Goal: Check status: Check status

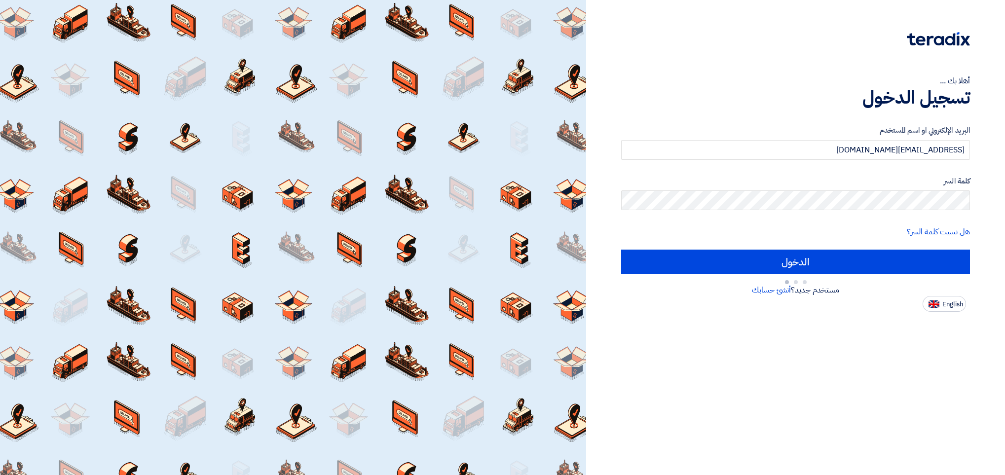
type input "Sign in"
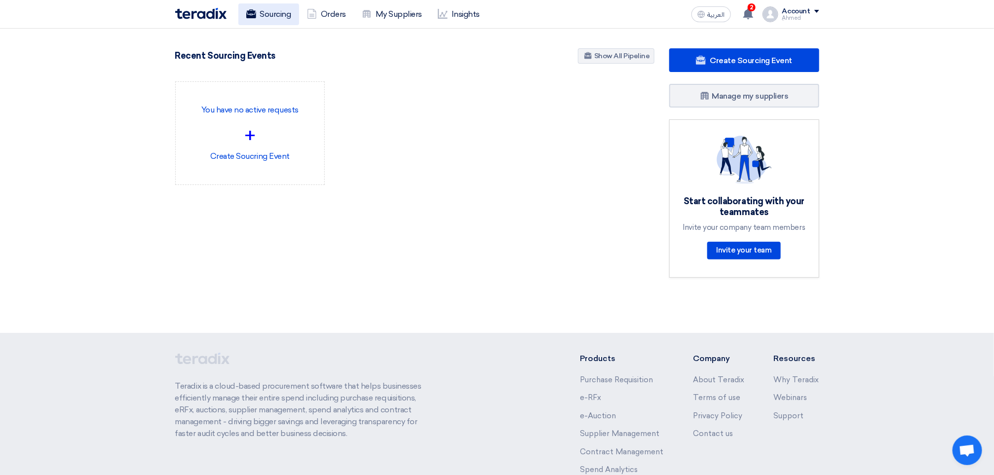
click at [259, 10] on link "Sourcing" at bounding box center [268, 14] width 61 height 22
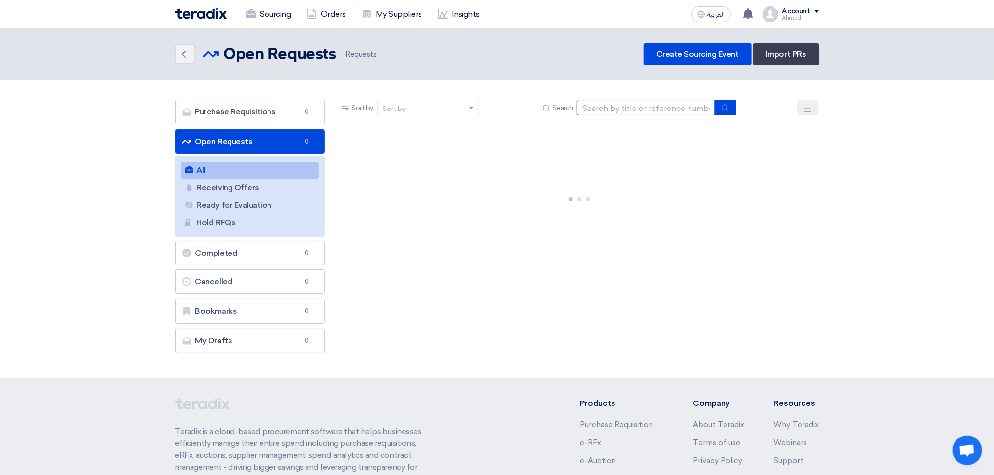
click at [638, 107] on input at bounding box center [646, 108] width 138 height 15
paste input "10007740"
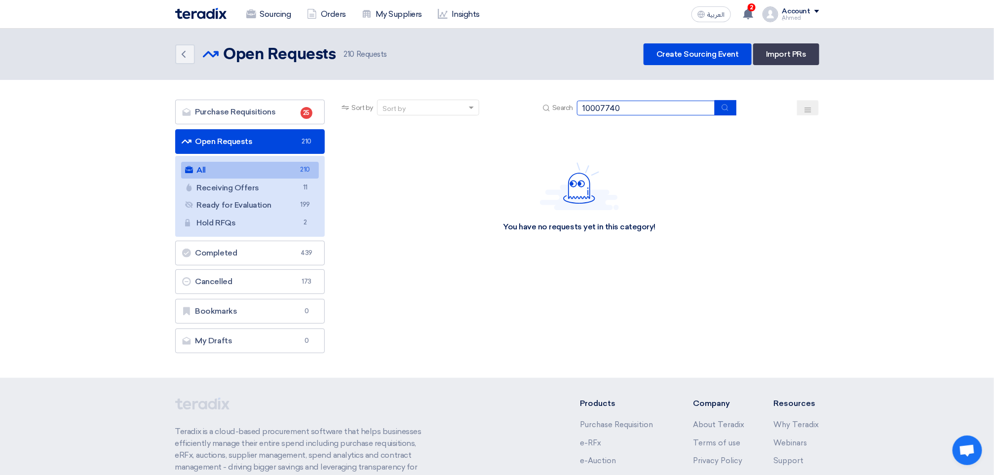
type input "10007740"
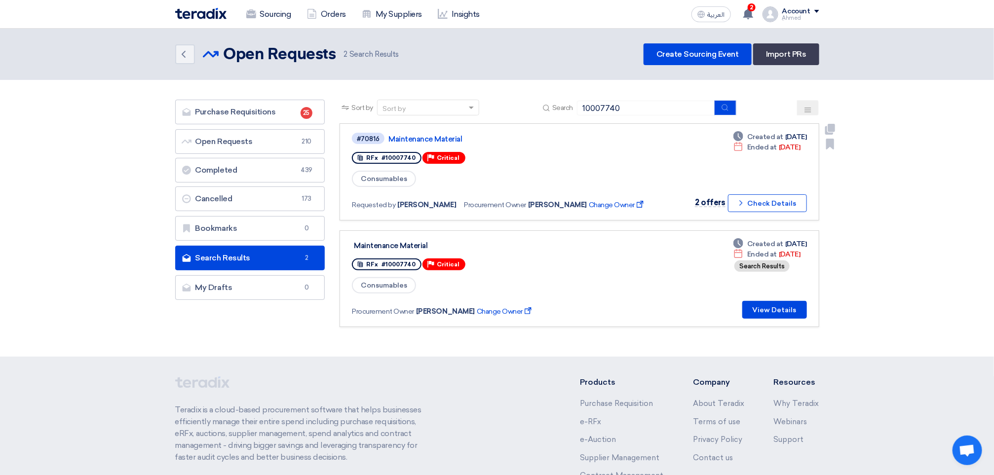
click at [411, 132] on div "#70816 Maintenance Material" at bounding box center [503, 138] width 303 height 13
click at [439, 144] on div "#70816 Maintenance Material RFx #10007740 Priority Critical Consumables Request…" at bounding box center [503, 172] width 303 height 80
click at [440, 141] on link "Maintenance Material" at bounding box center [511, 139] width 247 height 9
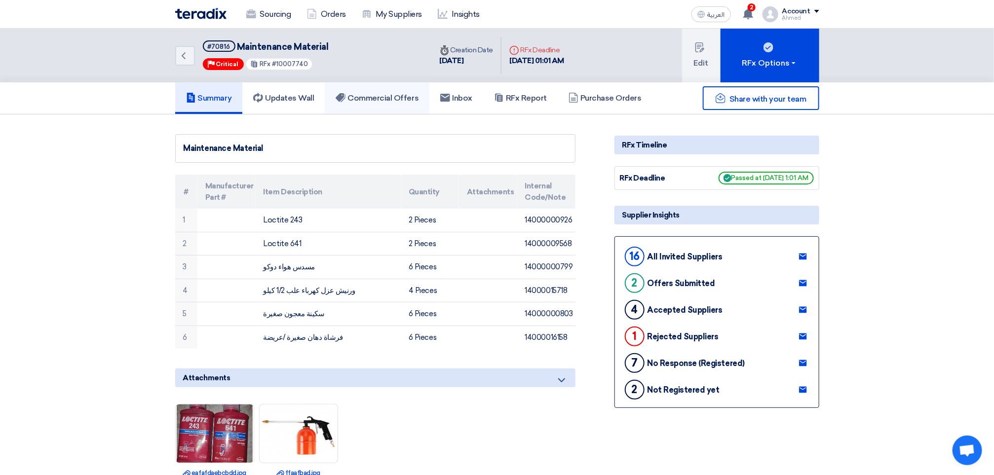
click at [379, 88] on link "Commercial Offers" at bounding box center [377, 98] width 105 height 32
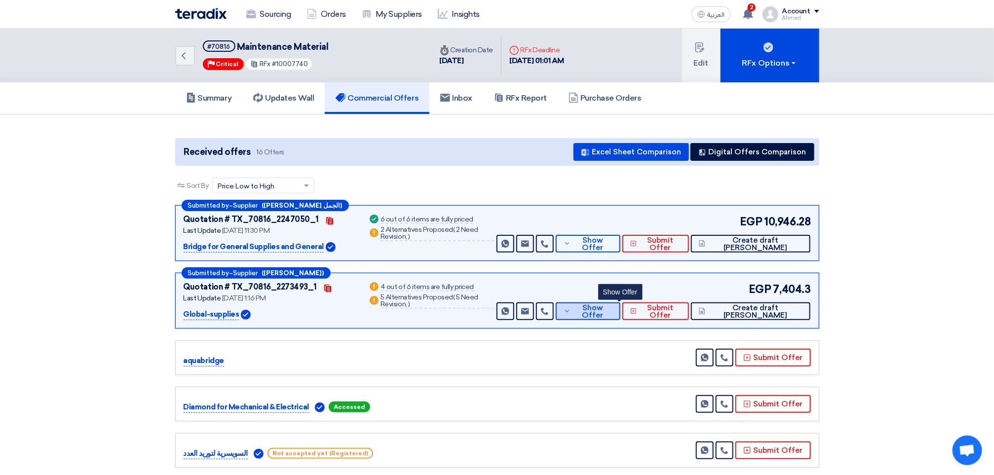
click at [620, 316] on button "Show Offer" at bounding box center [588, 311] width 65 height 18
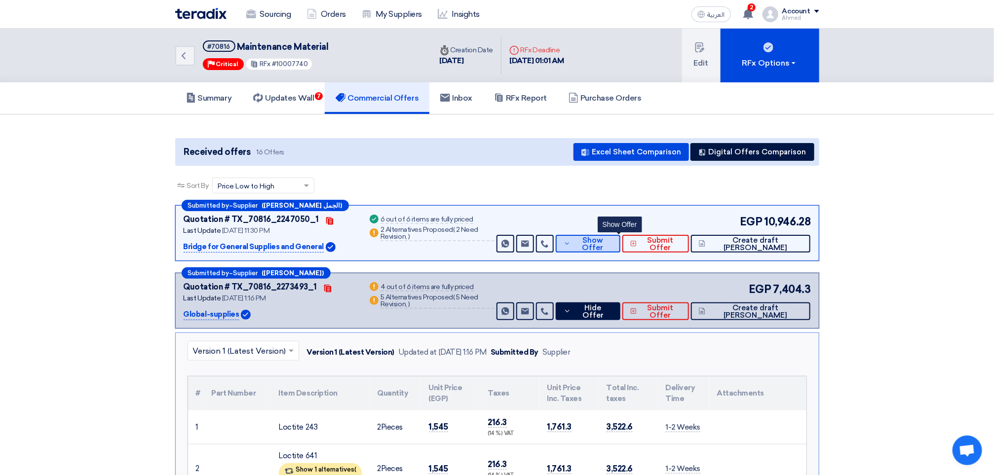
click at [612, 246] on span "Show Offer" at bounding box center [592, 244] width 39 height 15
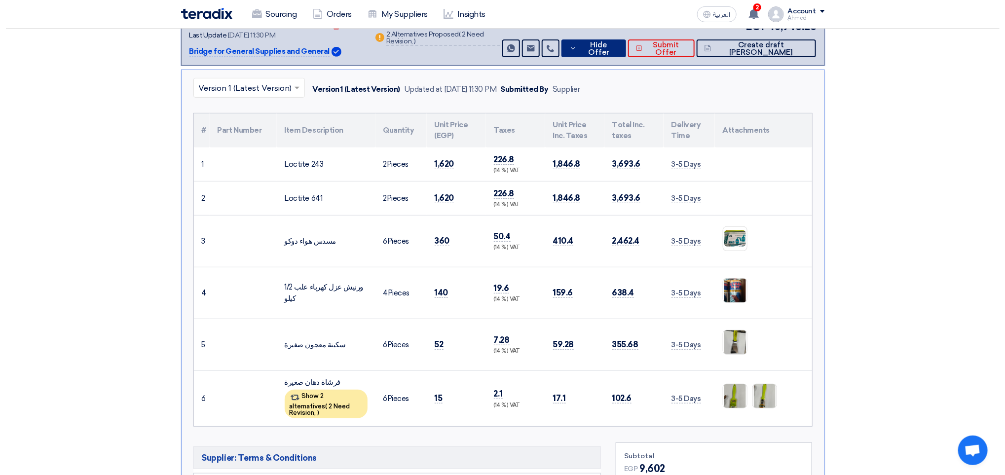
scroll to position [222, 0]
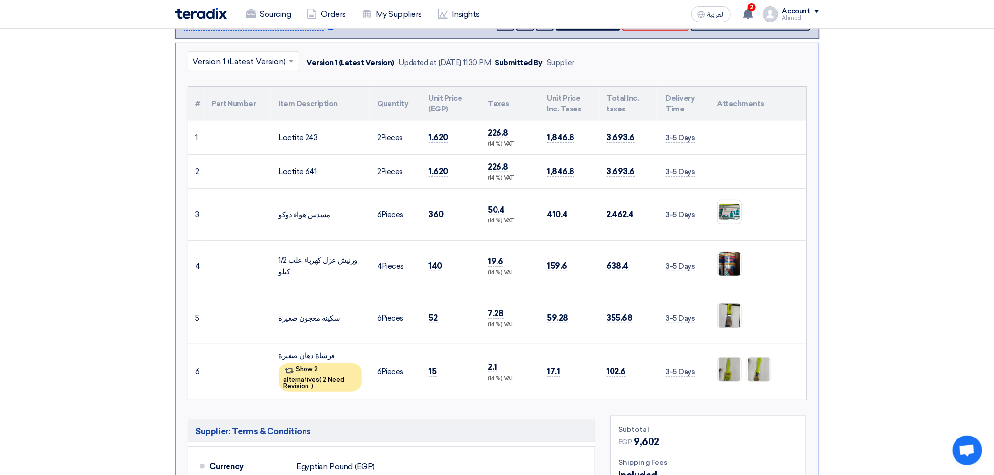
drag, startPoint x: 362, startPoint y: 267, endPoint x: 289, endPoint y: 268, distance: 73.0
click at [289, 268] on div "ورنيش عزل كهرباء علب 1/2 كيلو" at bounding box center [320, 266] width 83 height 22
drag, startPoint x: 289, startPoint y: 268, endPoint x: 261, endPoint y: 273, distance: 28.1
click at [261, 273] on td at bounding box center [237, 266] width 67 height 52
click at [726, 264] on img at bounding box center [729, 264] width 24 height 31
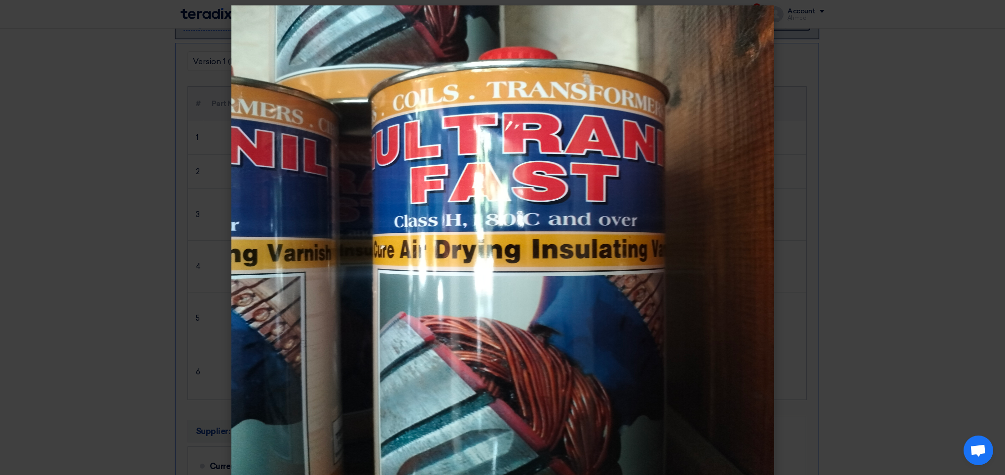
scroll to position [0, 0]
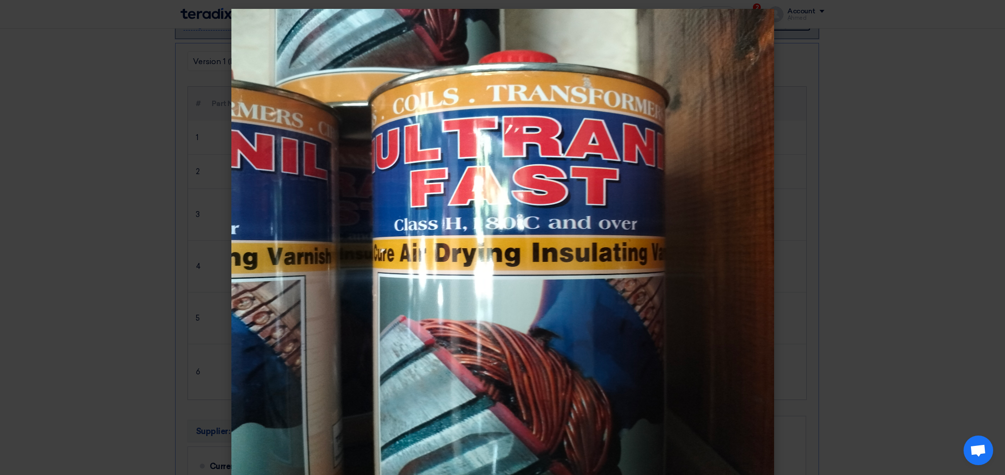
click at [897, 144] on modal-container at bounding box center [502, 237] width 1005 height 475
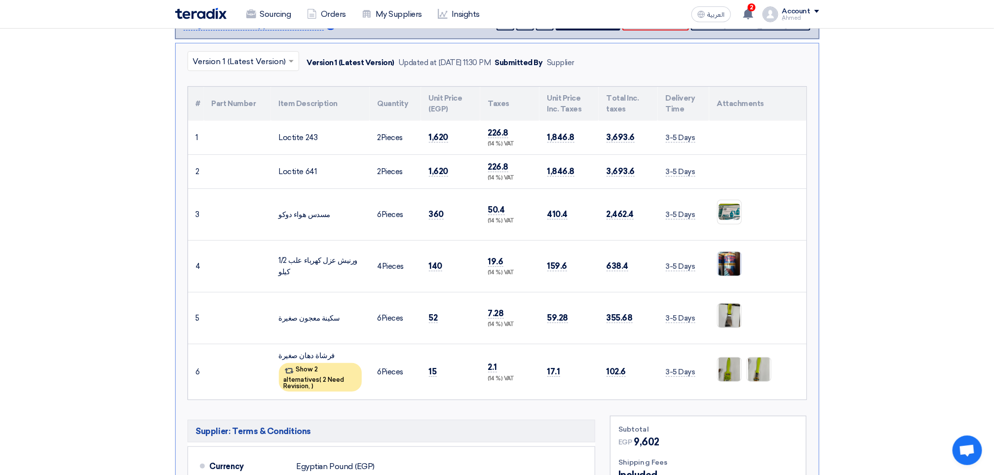
click at [735, 264] on img at bounding box center [729, 264] width 24 height 31
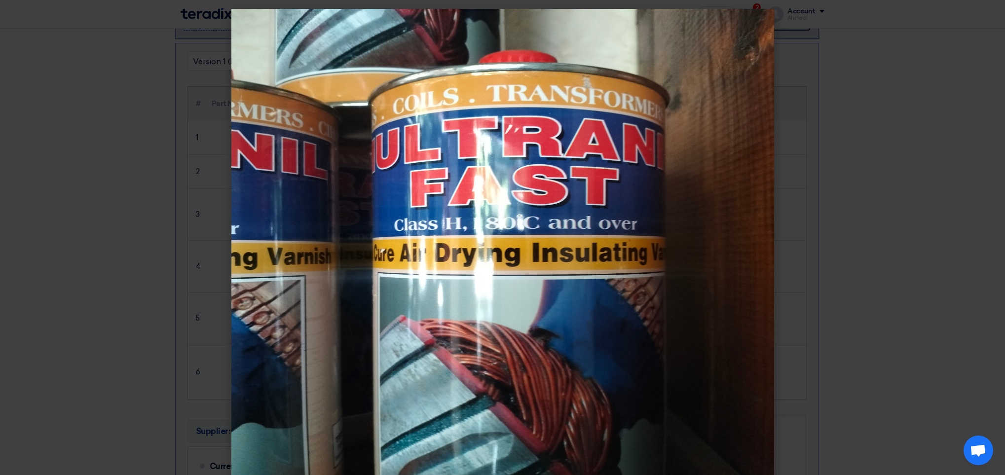
click at [798, 165] on modal-container at bounding box center [502, 237] width 1005 height 475
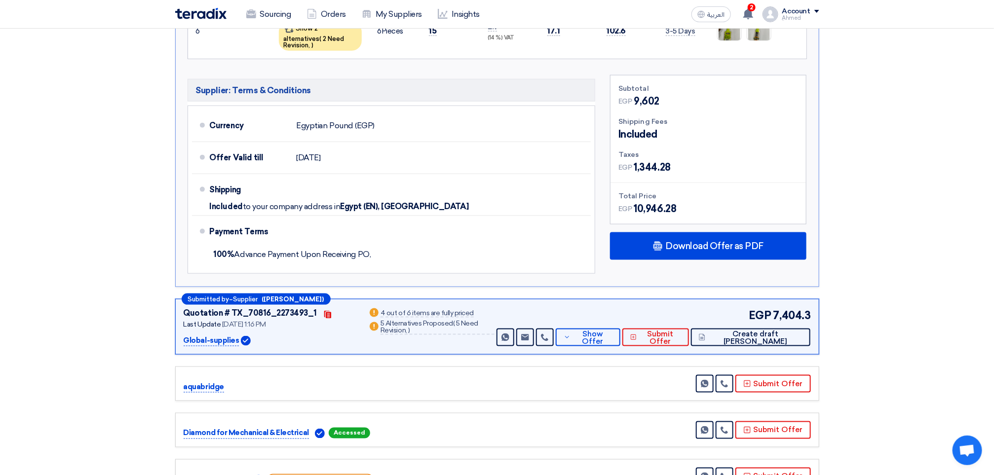
scroll to position [592, 0]
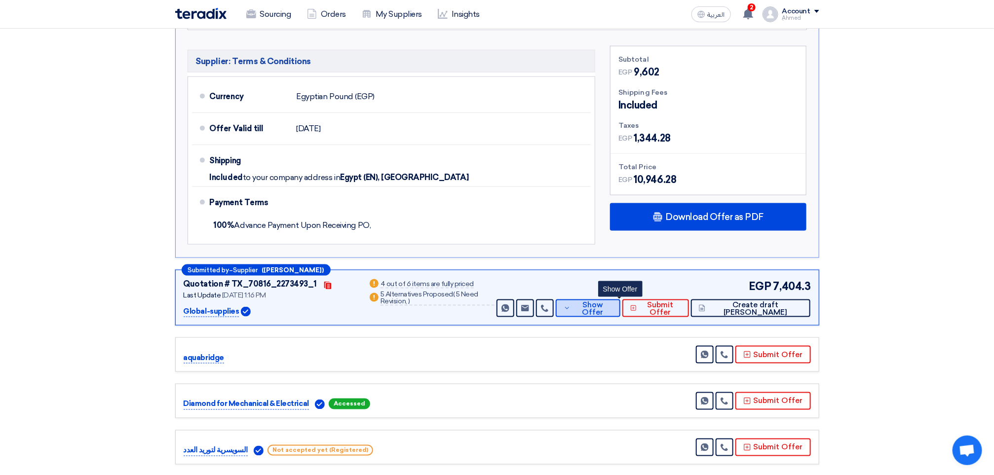
click at [612, 310] on span "Show Offer" at bounding box center [592, 308] width 39 height 15
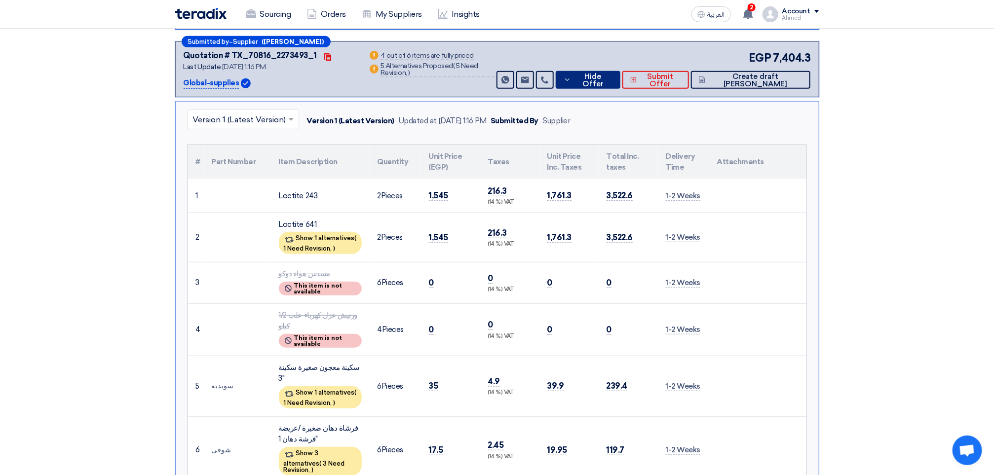
scroll to position [148, 0]
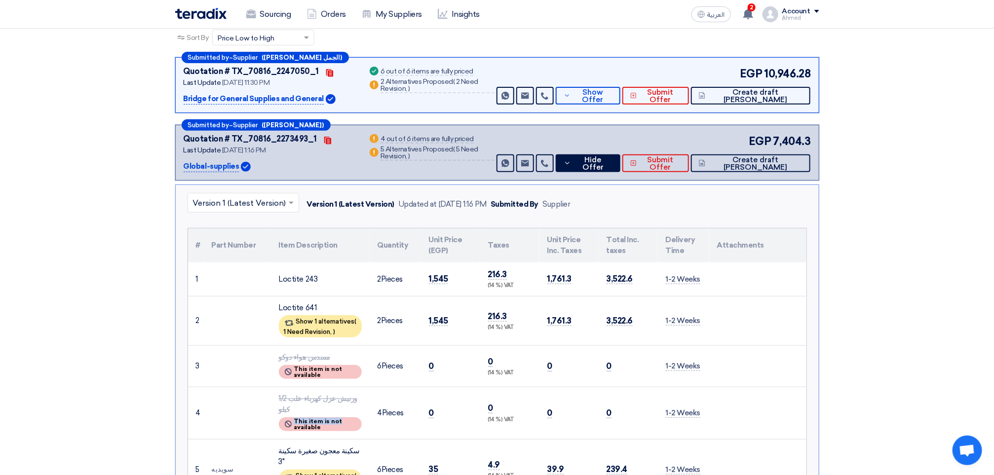
drag, startPoint x: 339, startPoint y: 409, endPoint x: 271, endPoint y: 410, distance: 67.6
click at [271, 410] on td "ورنيش عزل كهرباء علب 1/2 كيلو RFQ_VIEW.BUYER_OFFERS.NOT_AVAILABLE_NOTE This ite…" at bounding box center [320, 413] width 99 height 52
drag, startPoint x: 271, startPoint y: 410, endPoint x: 289, endPoint y: 411, distance: 17.8
click at [289, 420] on icon "RFQ_VIEW.BUYER_OFFERS.NOT_AVAILABLE_NOTE" at bounding box center [288, 424] width 7 height 9
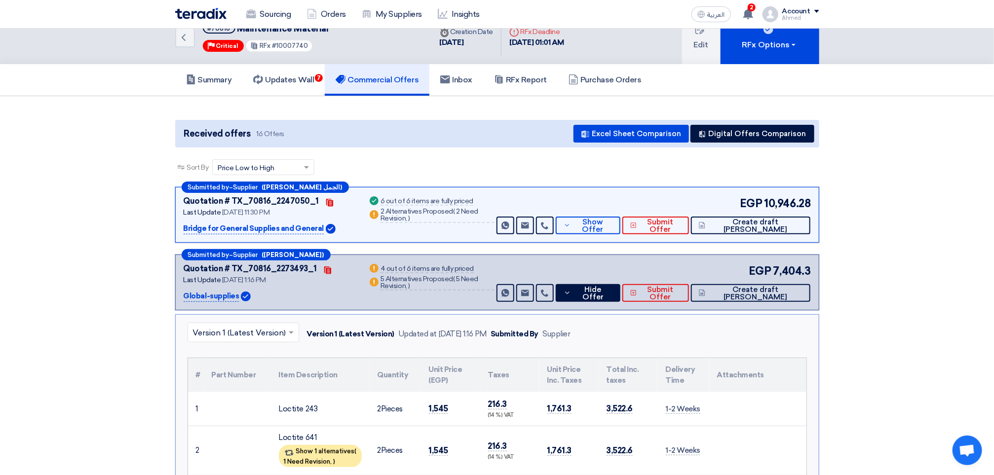
scroll to position [0, 0]
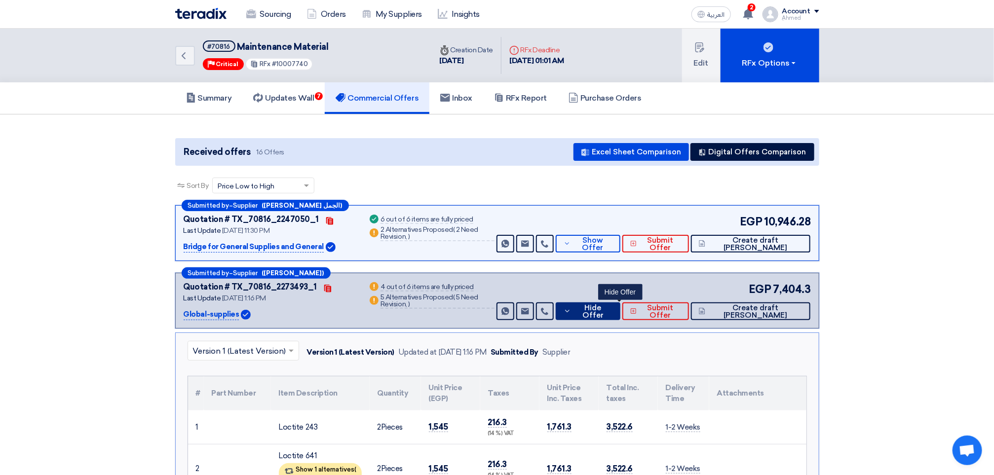
click at [613, 302] on button "Hide Offer" at bounding box center [588, 311] width 65 height 18
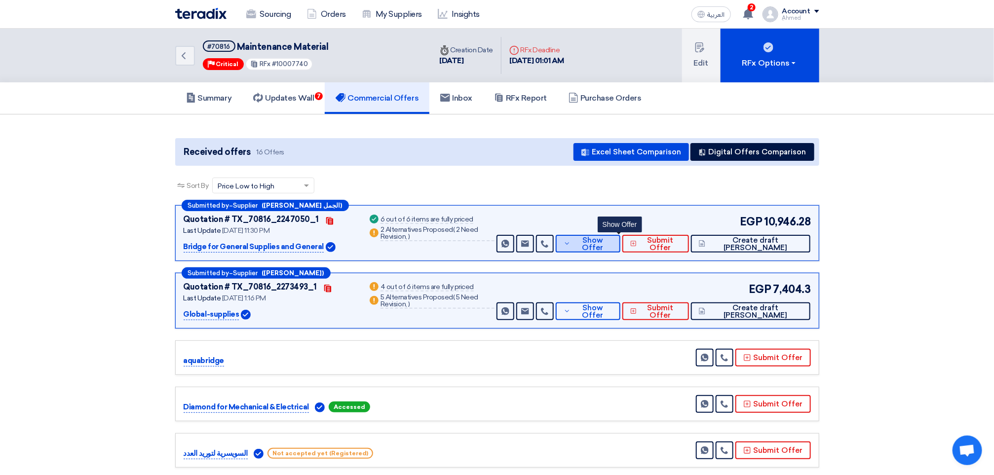
click at [612, 239] on span "Show Offer" at bounding box center [592, 244] width 39 height 15
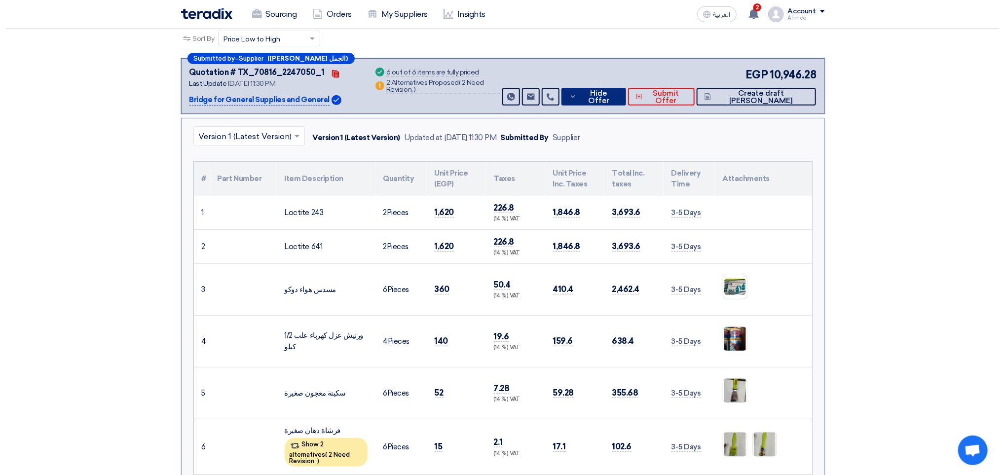
scroll to position [148, 0]
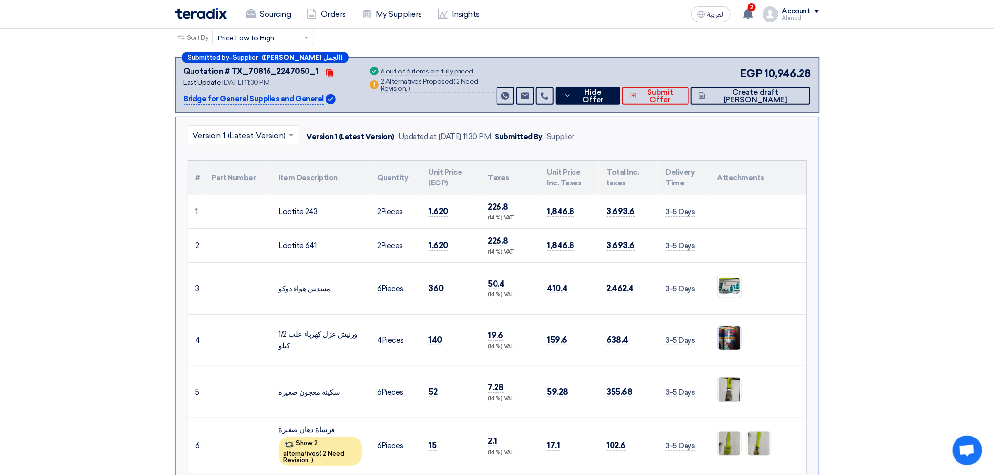
click at [729, 337] on img at bounding box center [729, 338] width 24 height 31
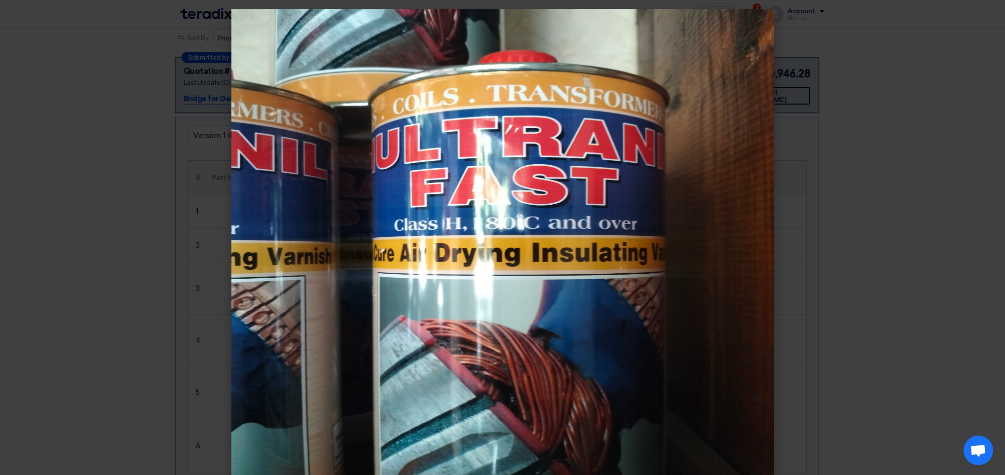
scroll to position [17, 0]
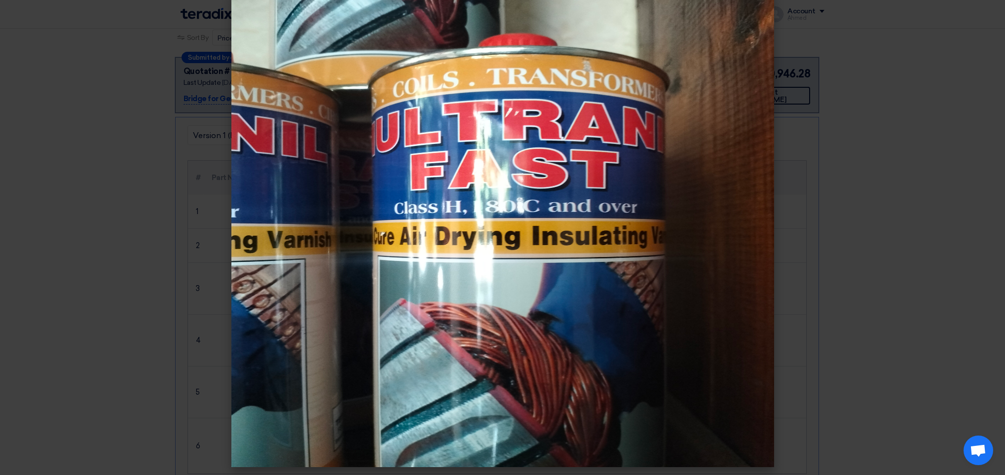
click at [539, 207] on img at bounding box center [502, 229] width 543 height 475
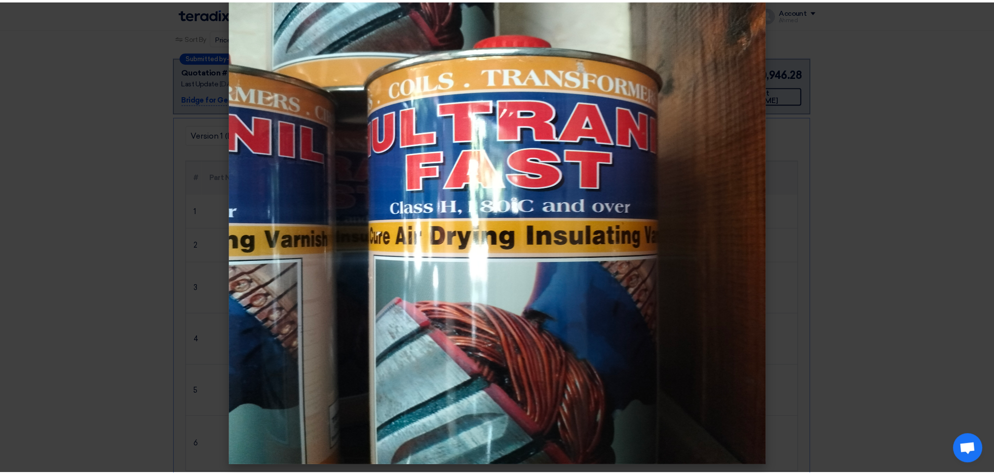
scroll to position [0, 0]
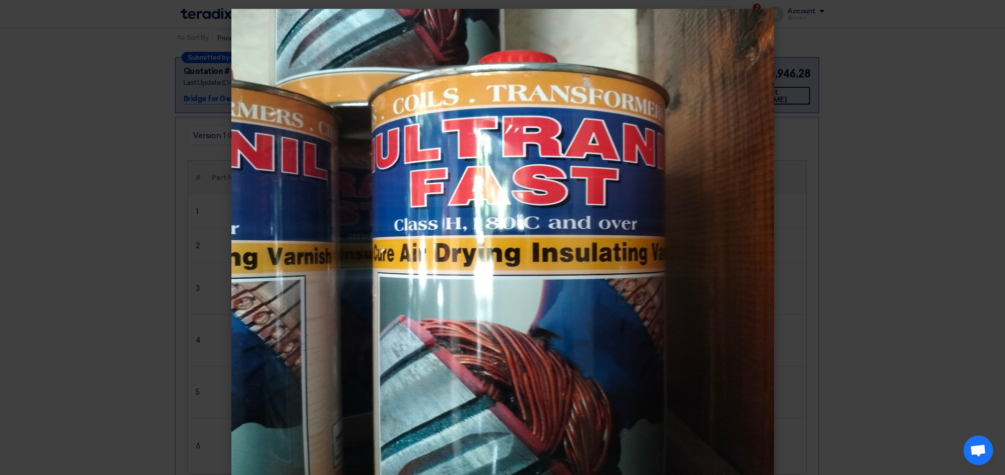
click at [383, 166] on img at bounding box center [502, 246] width 543 height 475
click at [674, 61] on img at bounding box center [502, 246] width 543 height 475
click at [804, 149] on modal-container at bounding box center [502, 237] width 1005 height 475
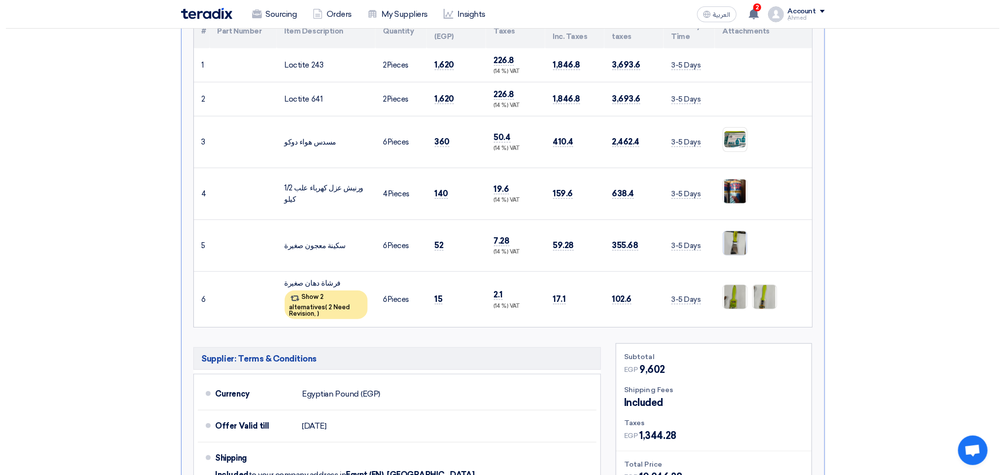
scroll to position [296, 0]
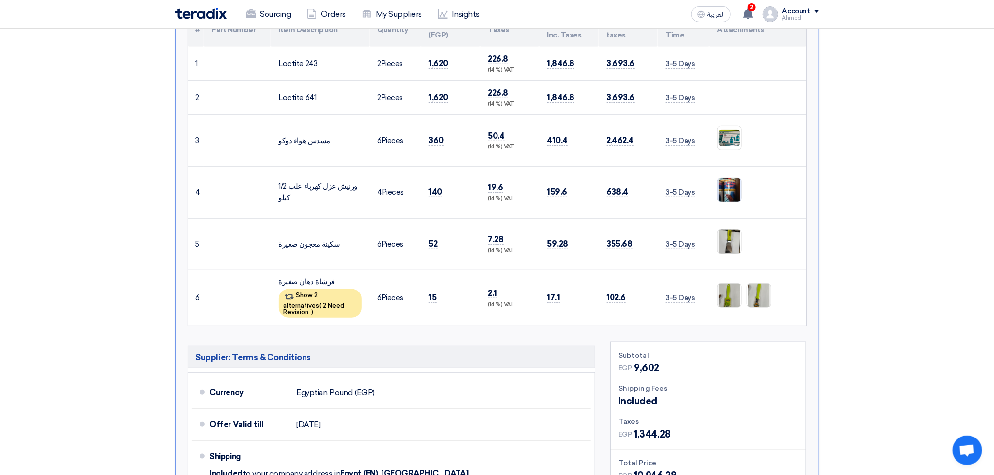
click at [722, 188] on img at bounding box center [729, 190] width 24 height 31
